Goal: Information Seeking & Learning: Find specific fact

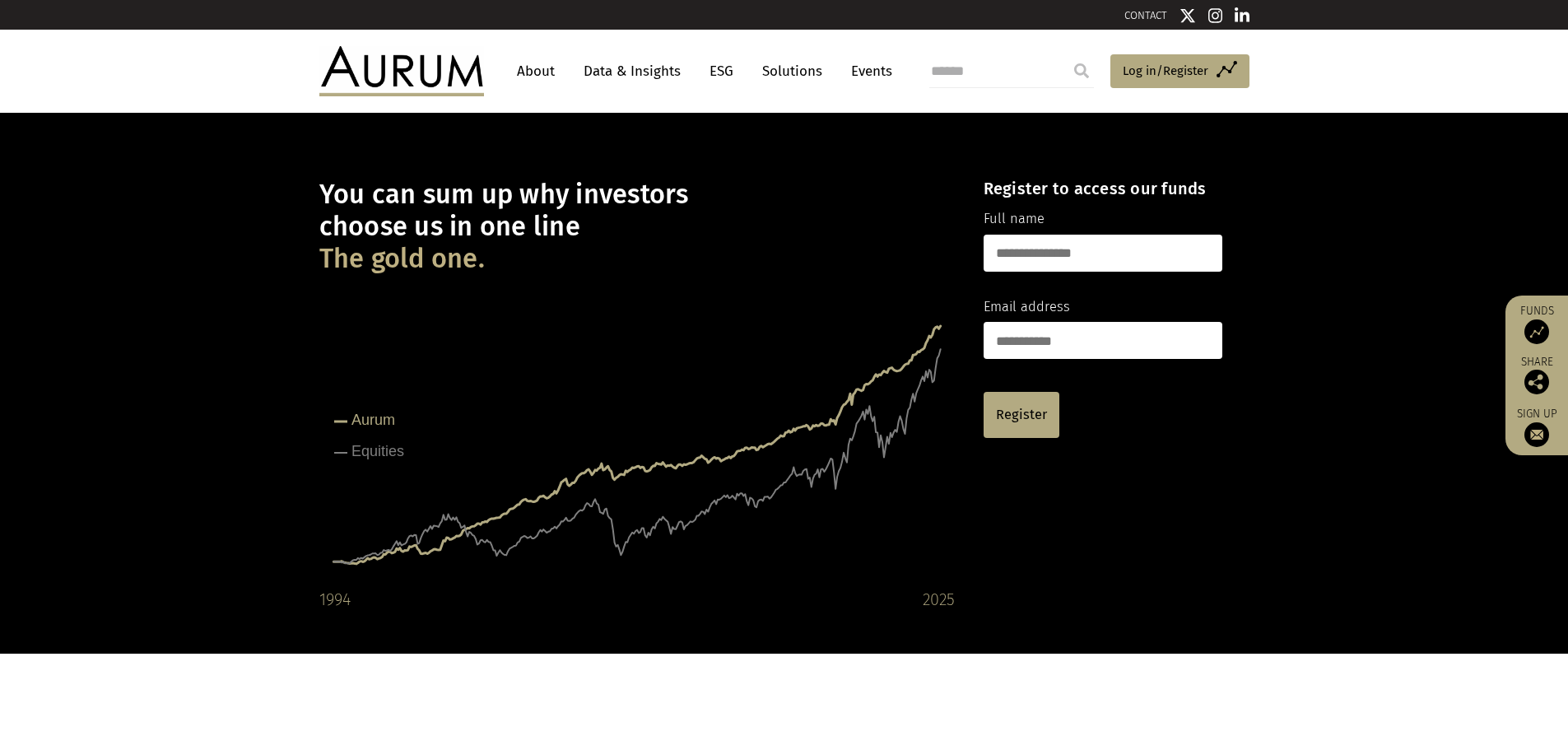
drag, startPoint x: 0, startPoint y: 0, endPoint x: 640, endPoint y: 69, distance: 643.7
click at [640, 69] on link "Data & Insights" at bounding box center [632, 72] width 113 height 31
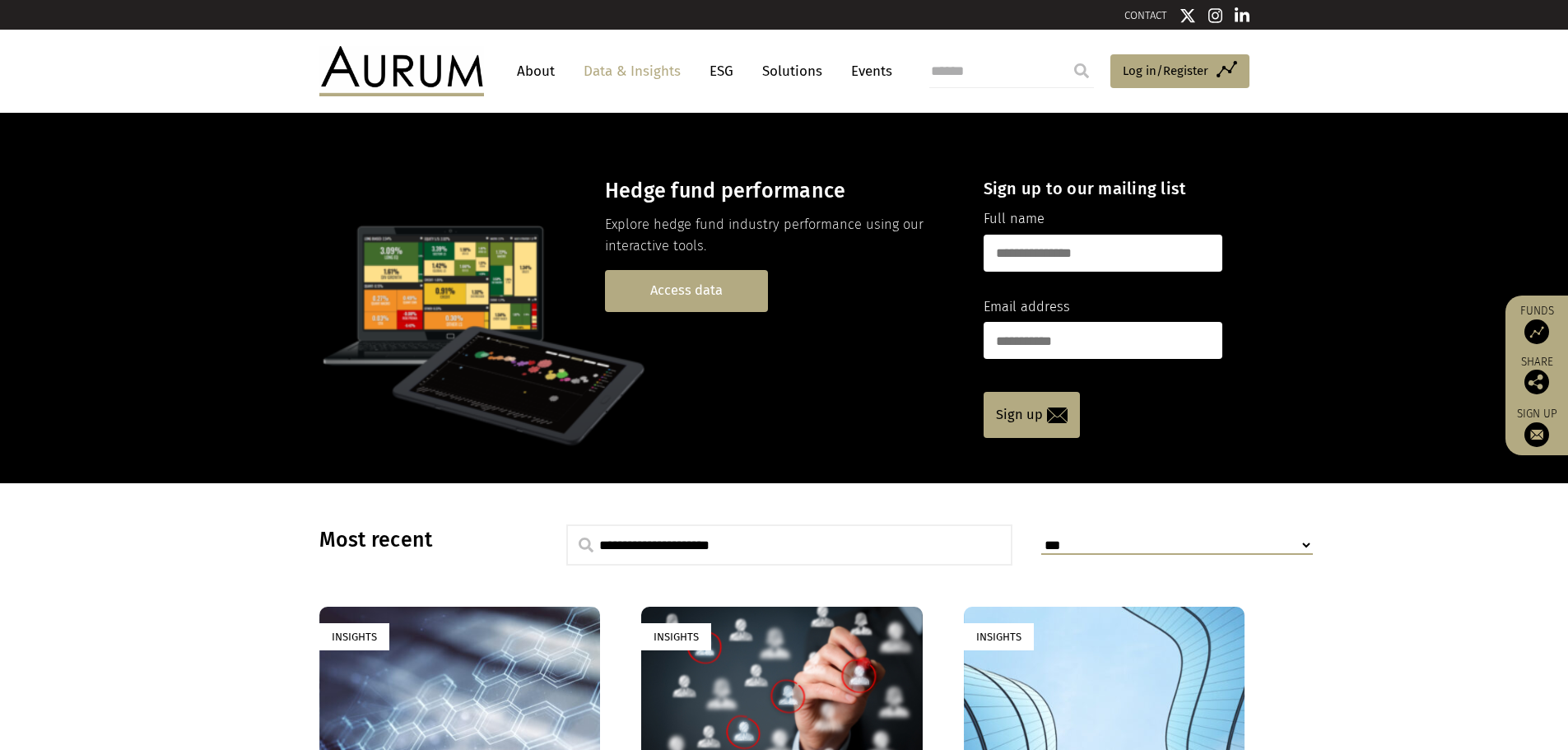
click at [687, 280] on link "Access data" at bounding box center [686, 290] width 163 height 42
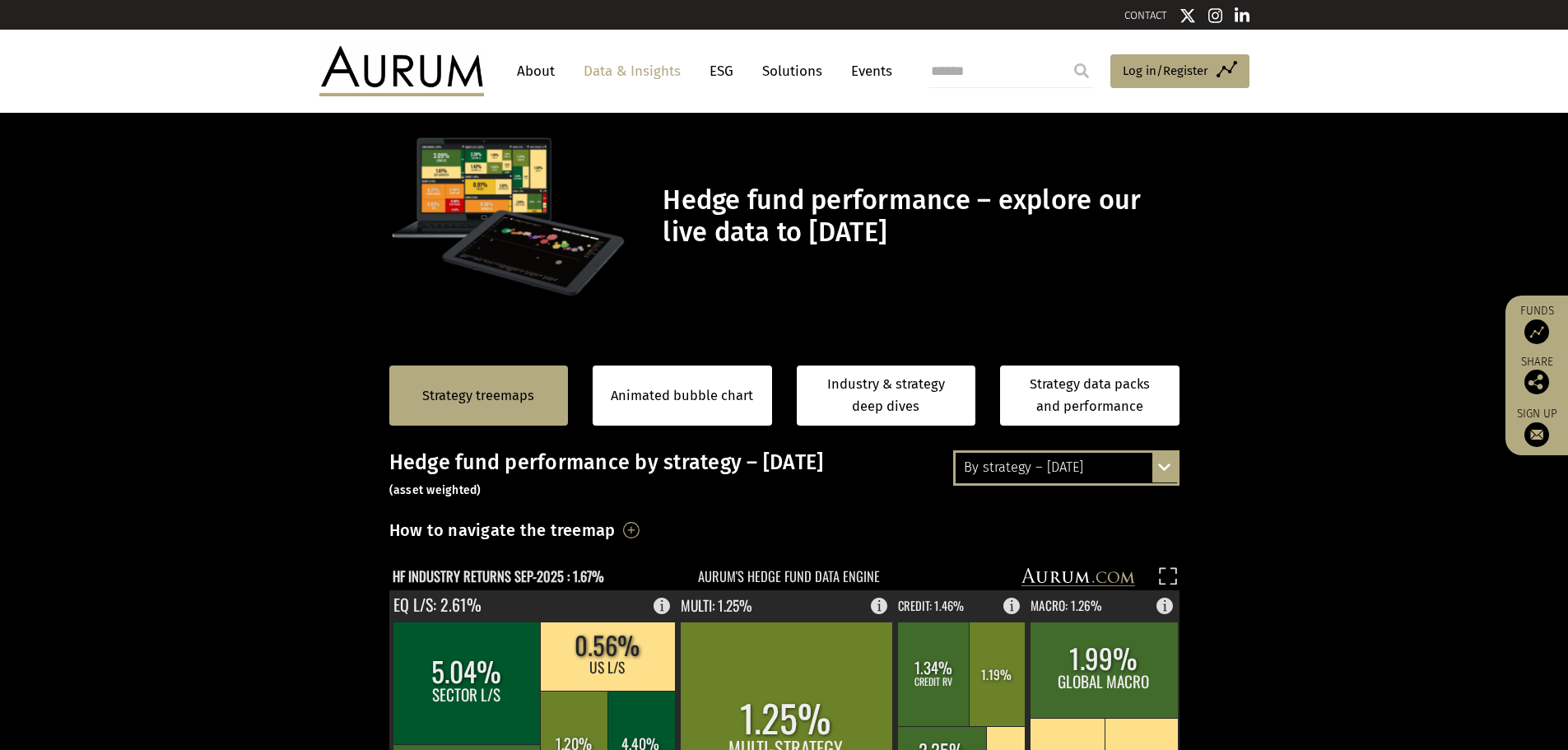
click at [426, 74] on img at bounding box center [401, 71] width 164 height 49
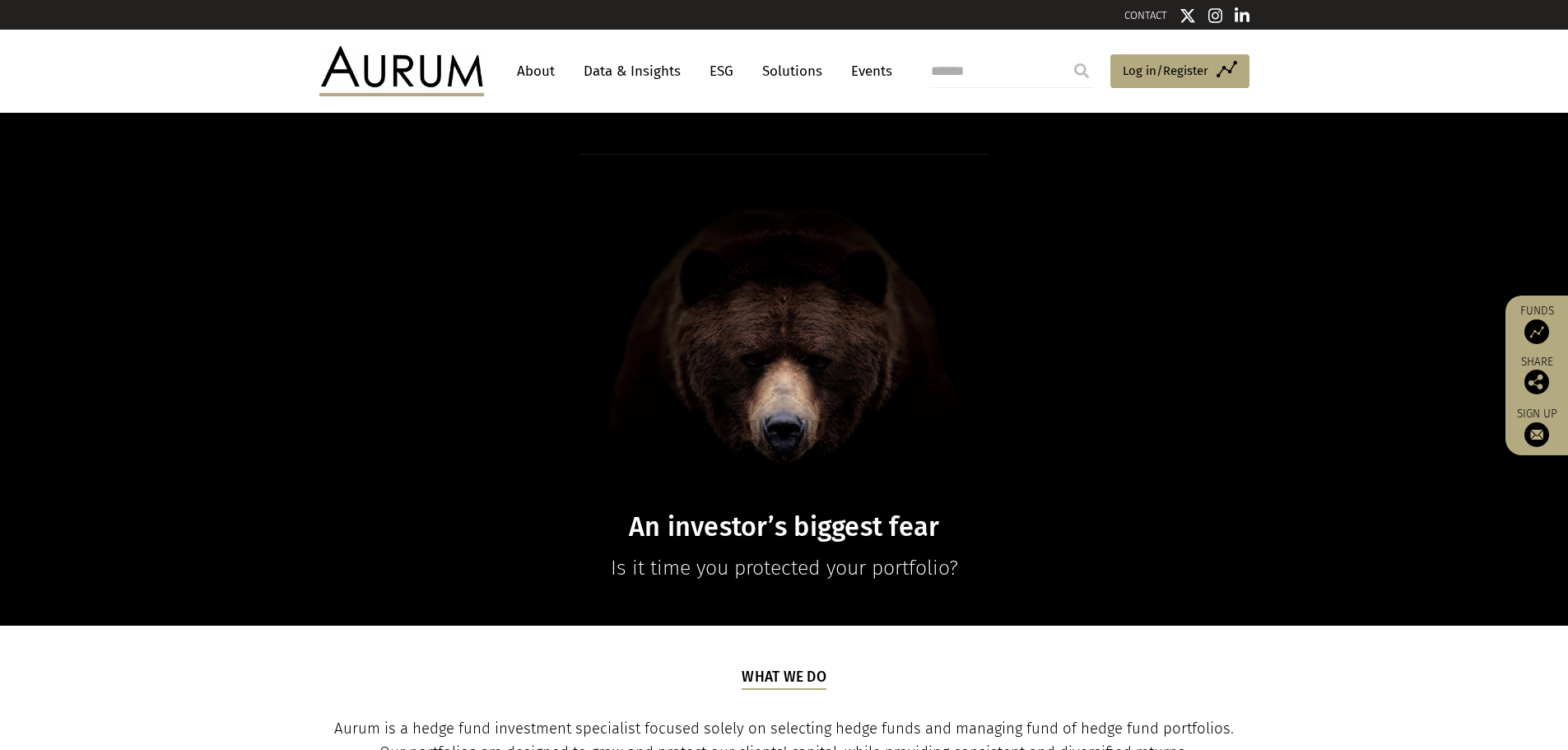
click at [644, 73] on link "Data & Insights" at bounding box center [632, 72] width 113 height 31
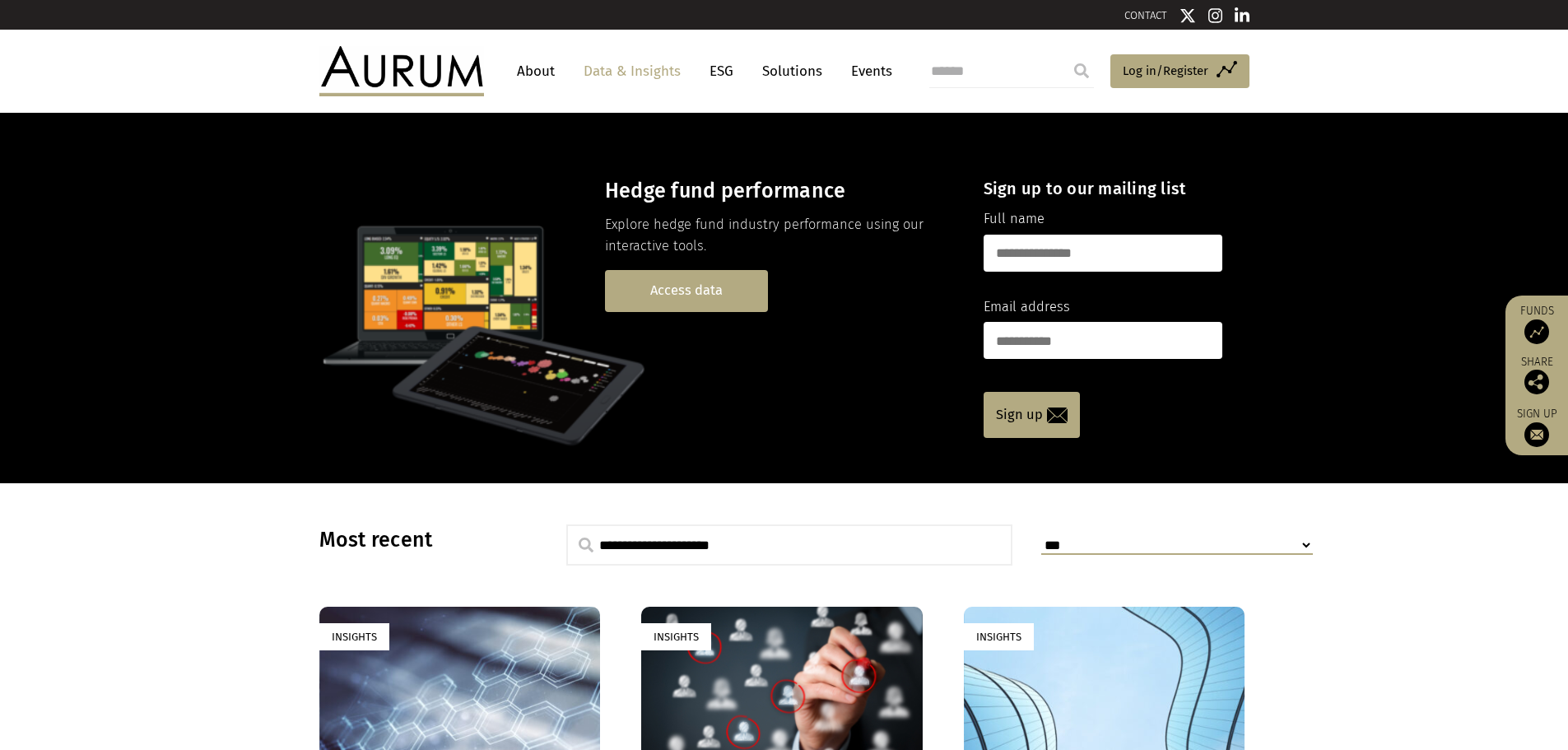
click at [663, 279] on link "Access data" at bounding box center [686, 290] width 163 height 42
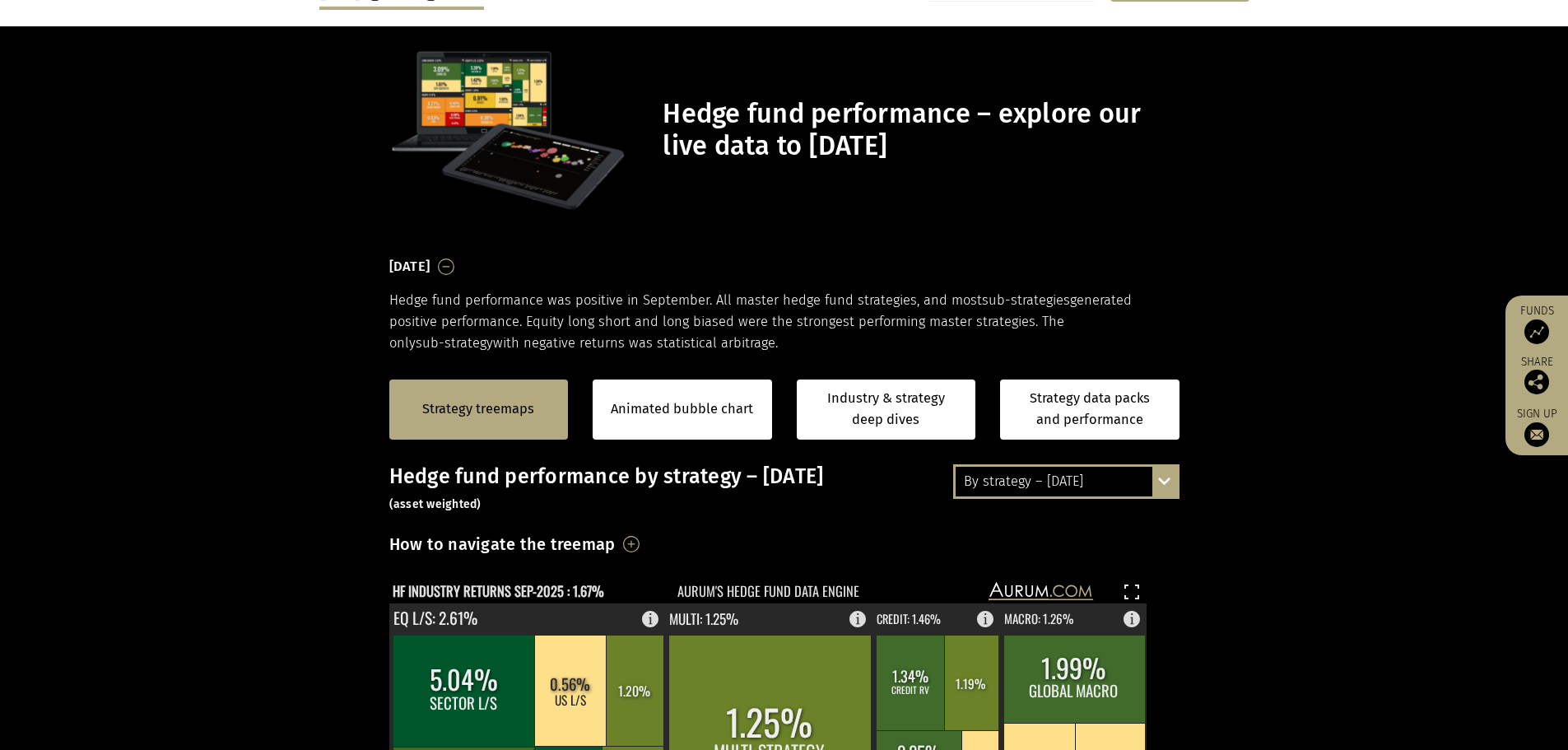
scroll to position [247, 0]
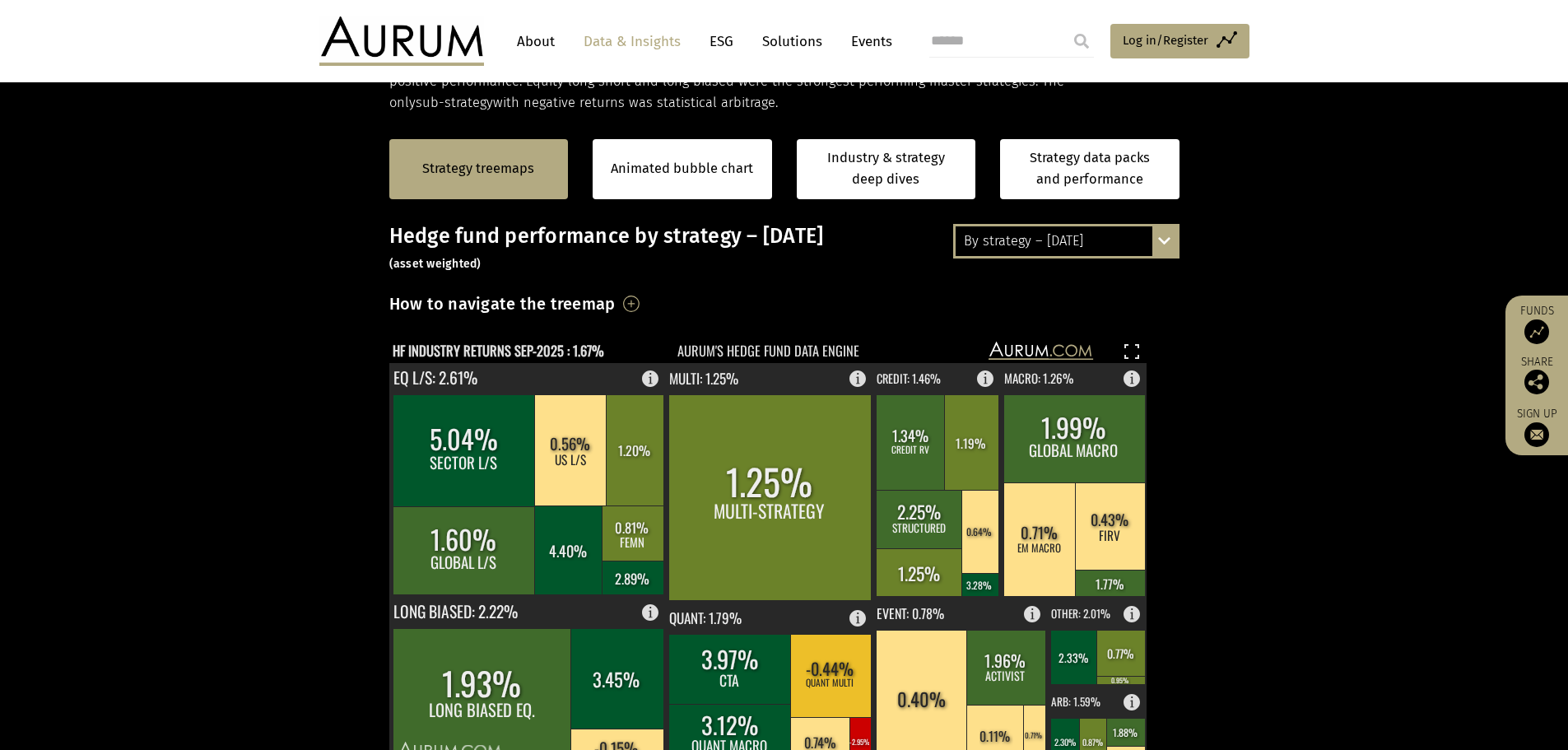
scroll to position [411, 0]
